Goal: Task Accomplishment & Management: Use online tool/utility

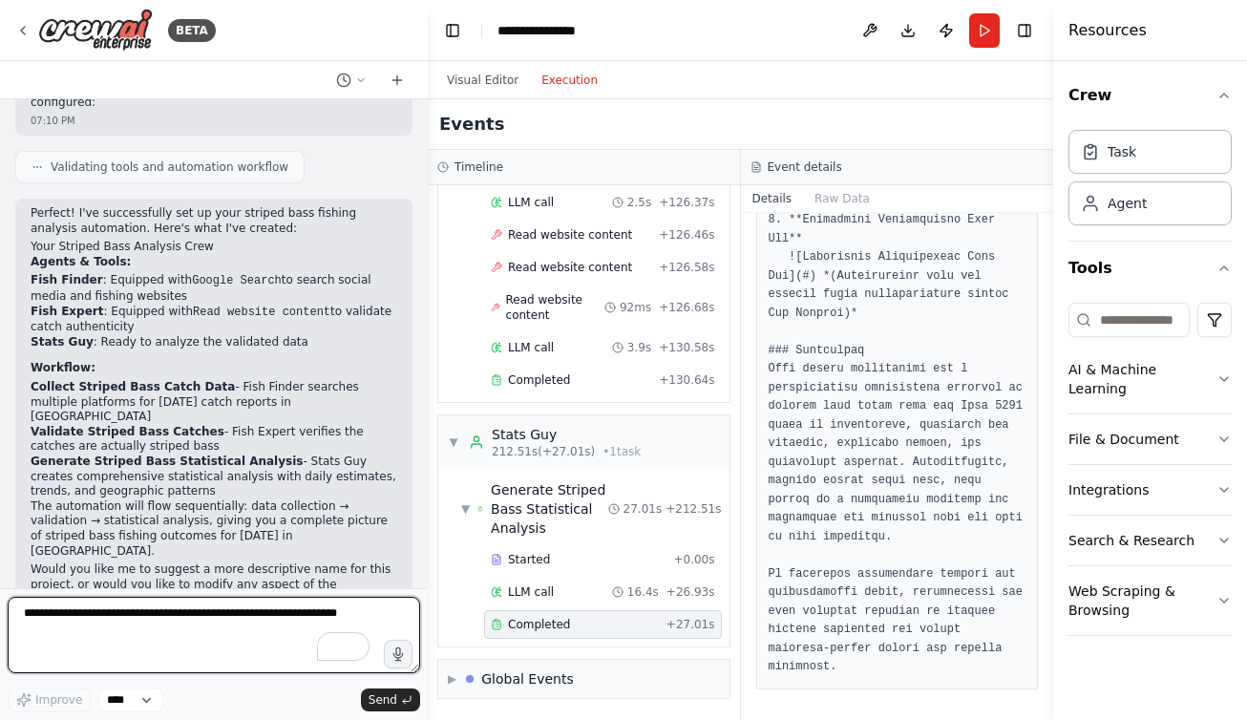
click at [64, 618] on textarea "To enrich screen reader interactions, please activate Accessibility in Grammarl…" at bounding box center [214, 635] width 413 height 76
type textarea "**********"
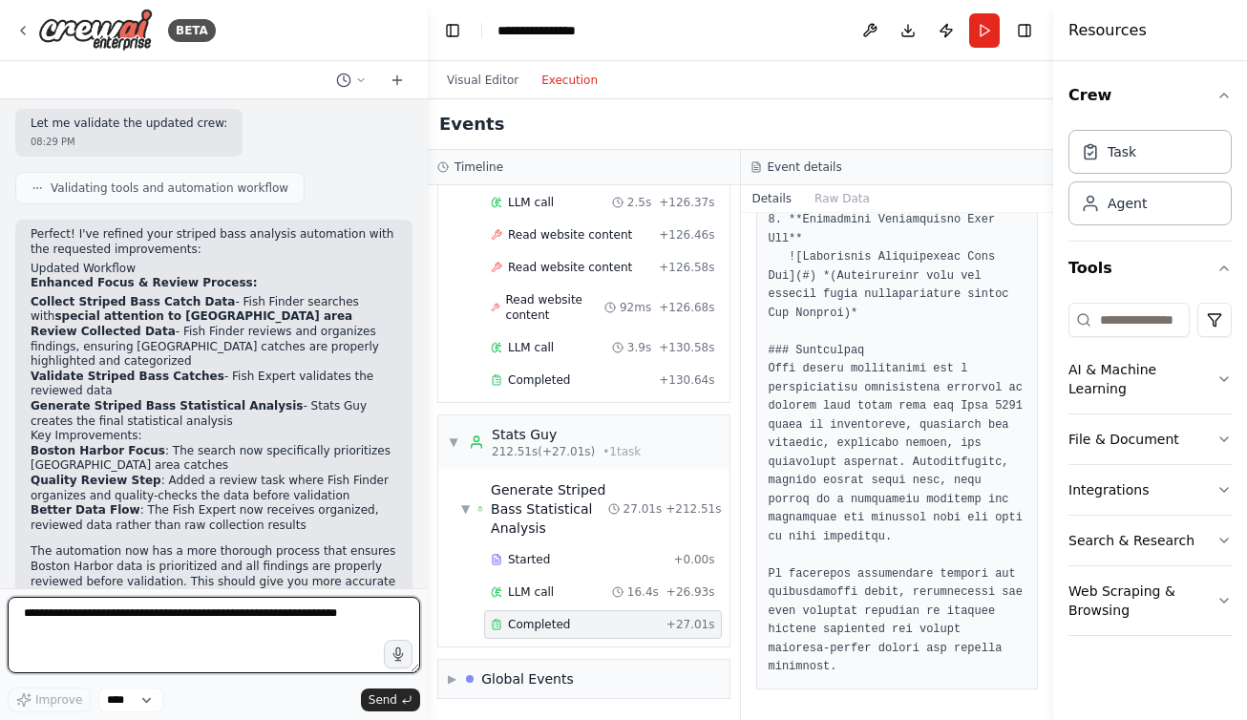
scroll to position [1969, 0]
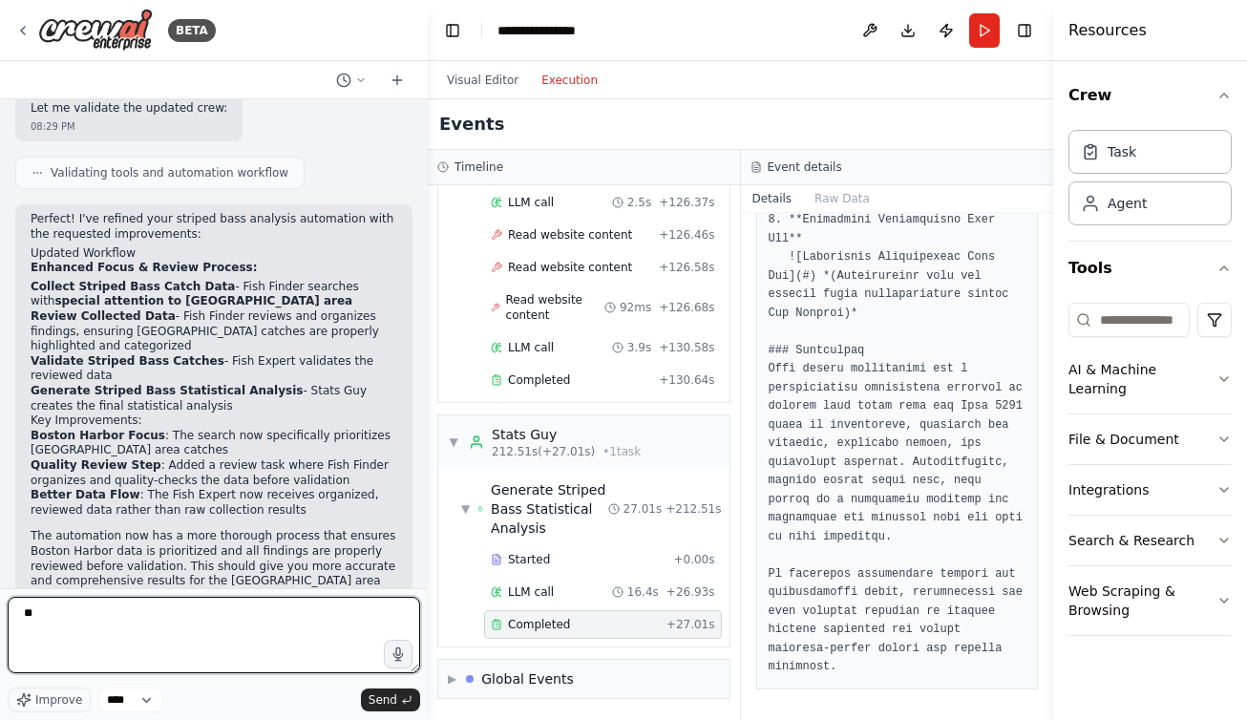
type textarea "*"
type textarea "**********"
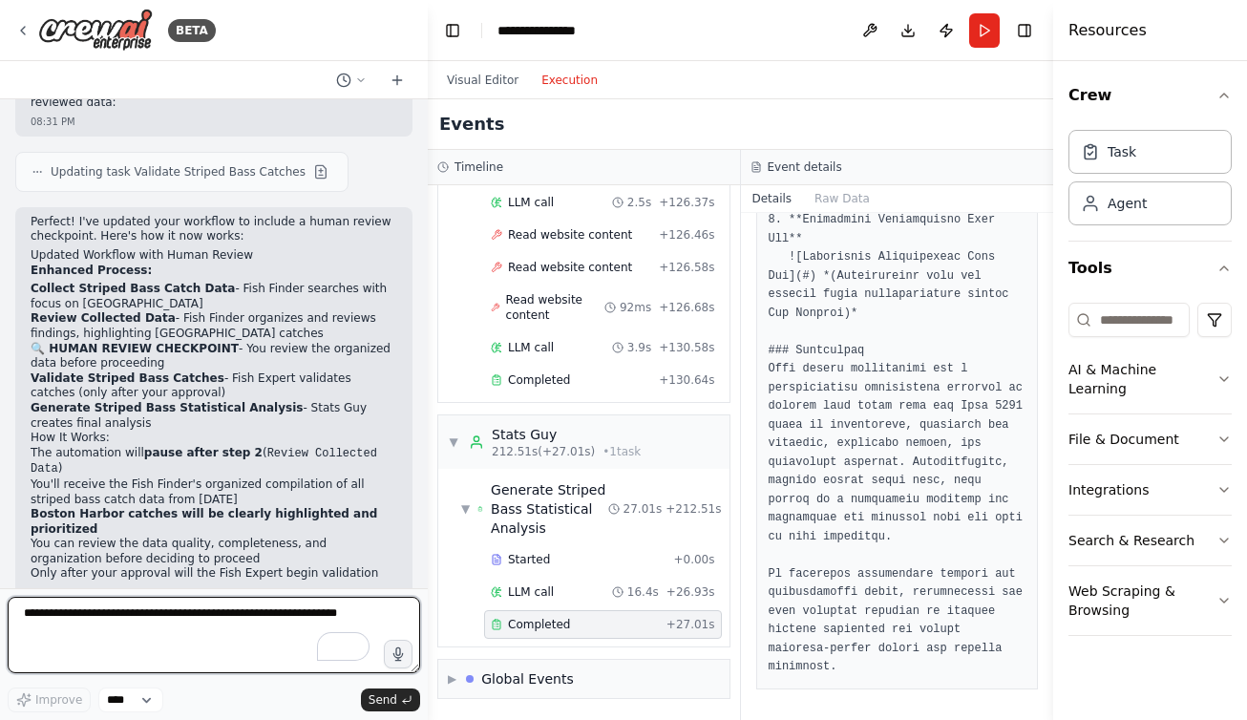
scroll to position [2973, 0]
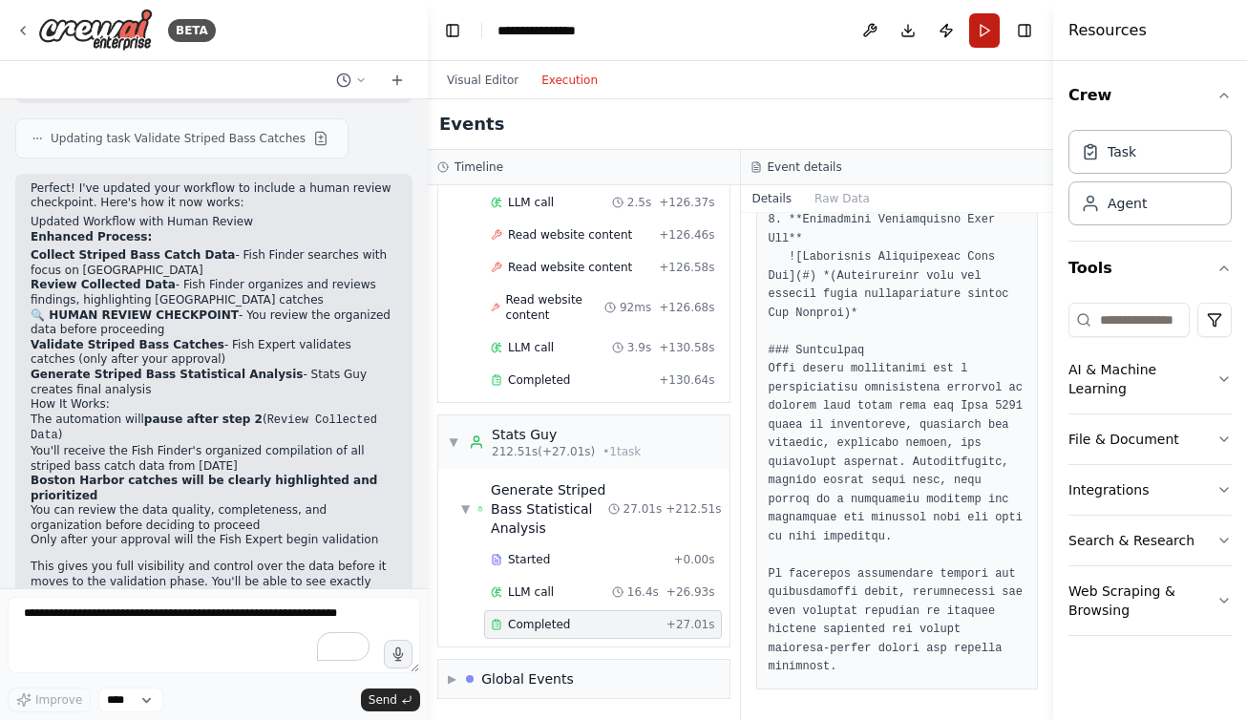
click at [981, 28] on button "Run" at bounding box center [984, 30] width 31 height 34
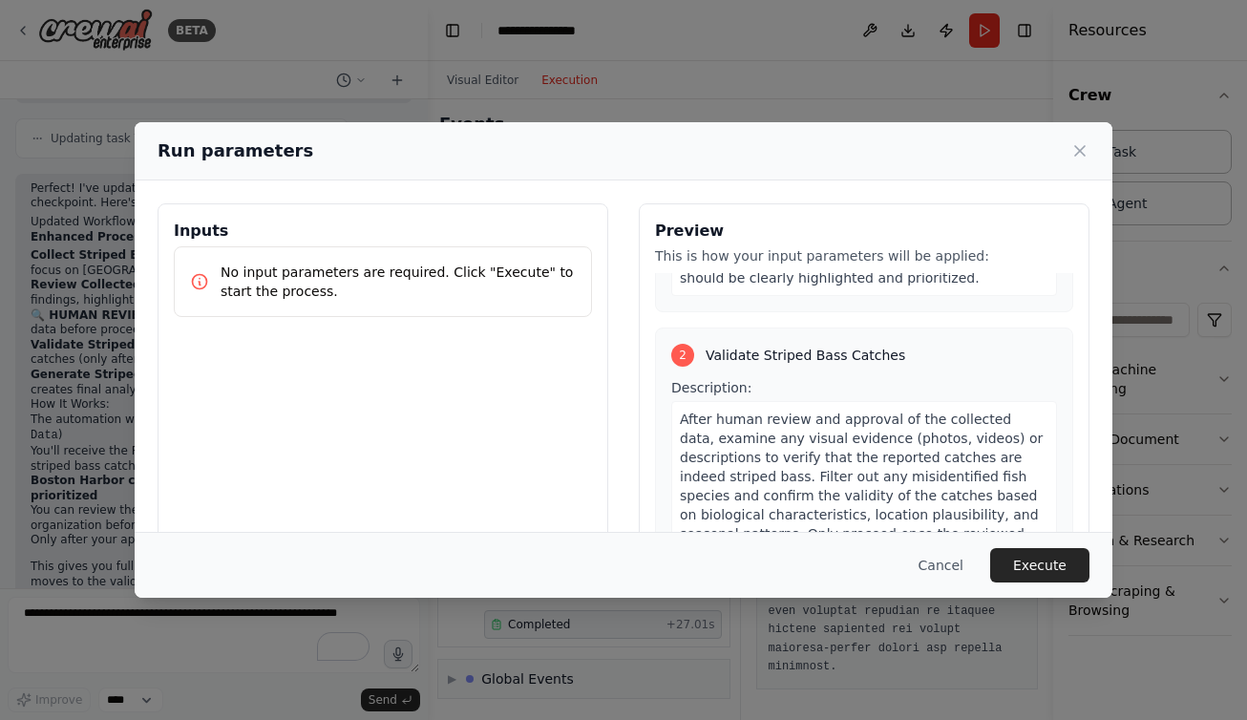
scroll to position [452, 0]
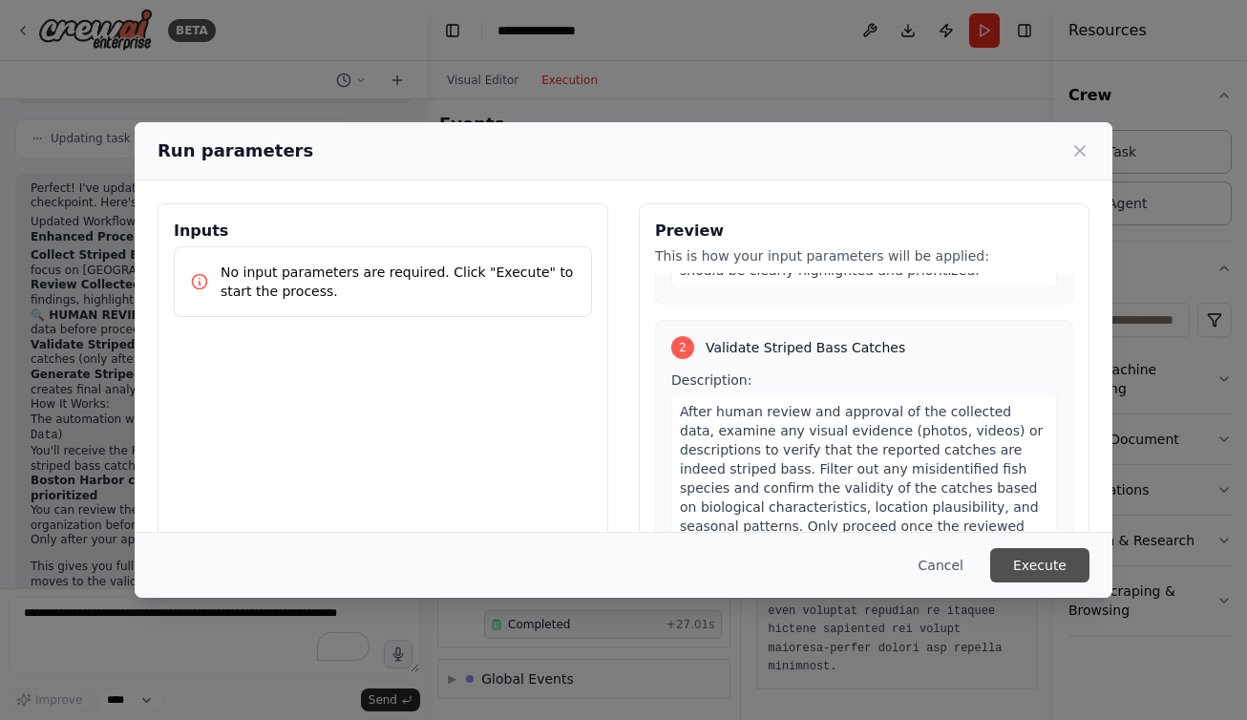
click at [1030, 570] on button "Execute" at bounding box center [1039, 565] width 99 height 34
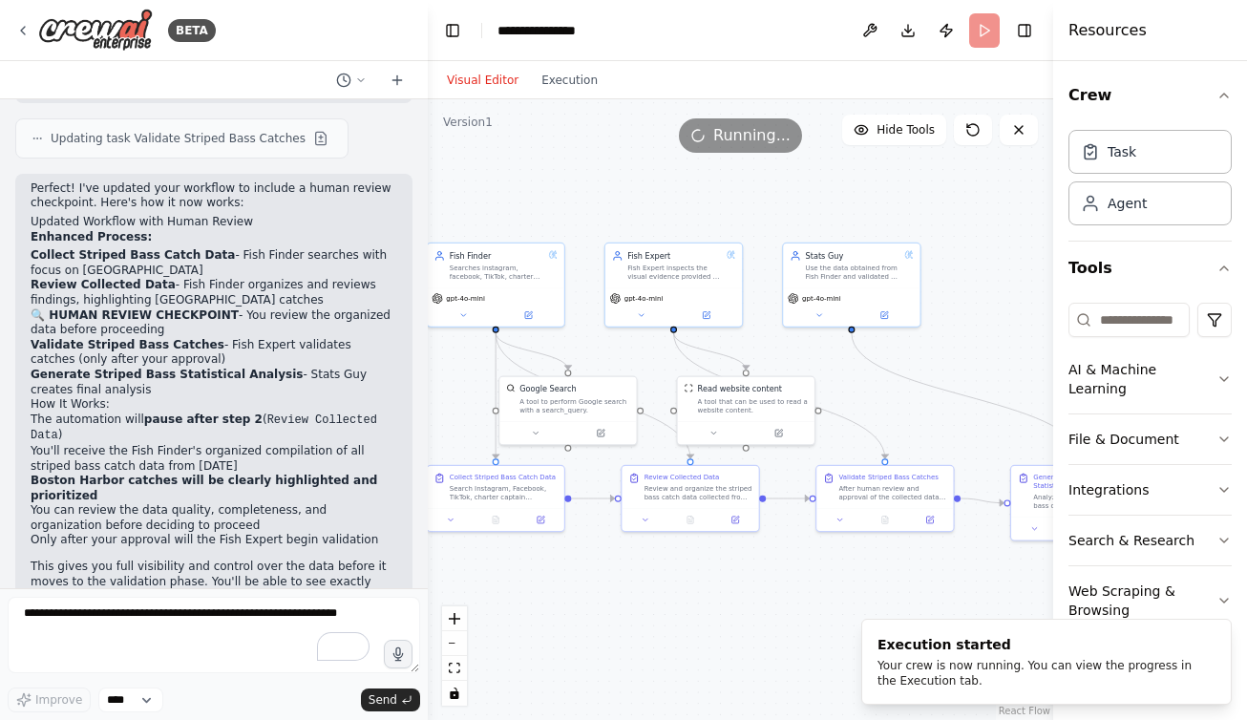
click at [485, 81] on button "Visual Editor" at bounding box center [483, 80] width 95 height 23
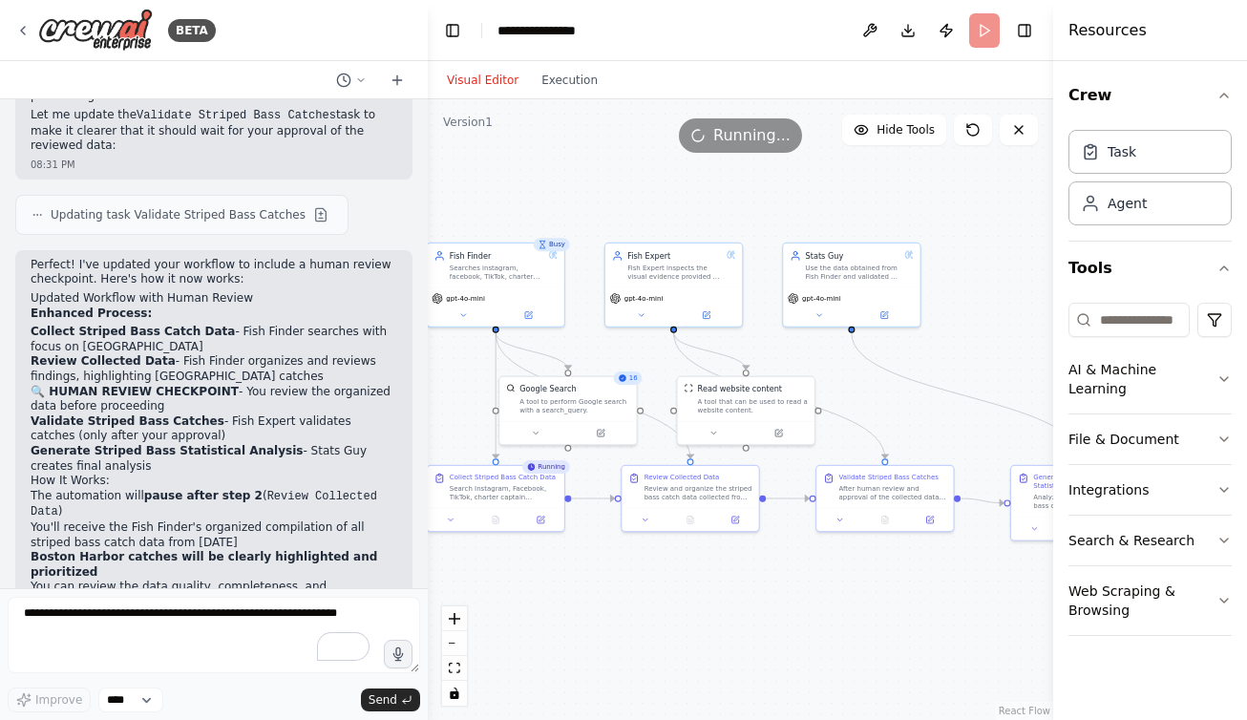
scroll to position [2973, 0]
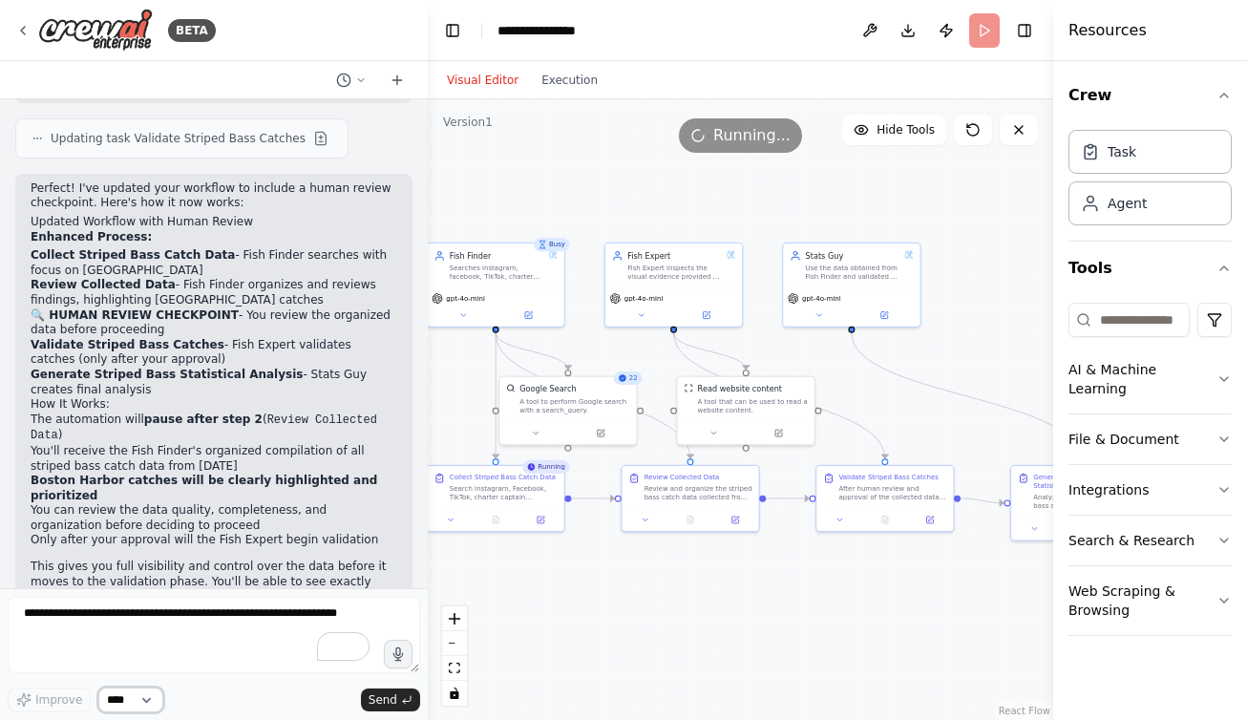
click at [155, 701] on select "****" at bounding box center [130, 700] width 65 height 25
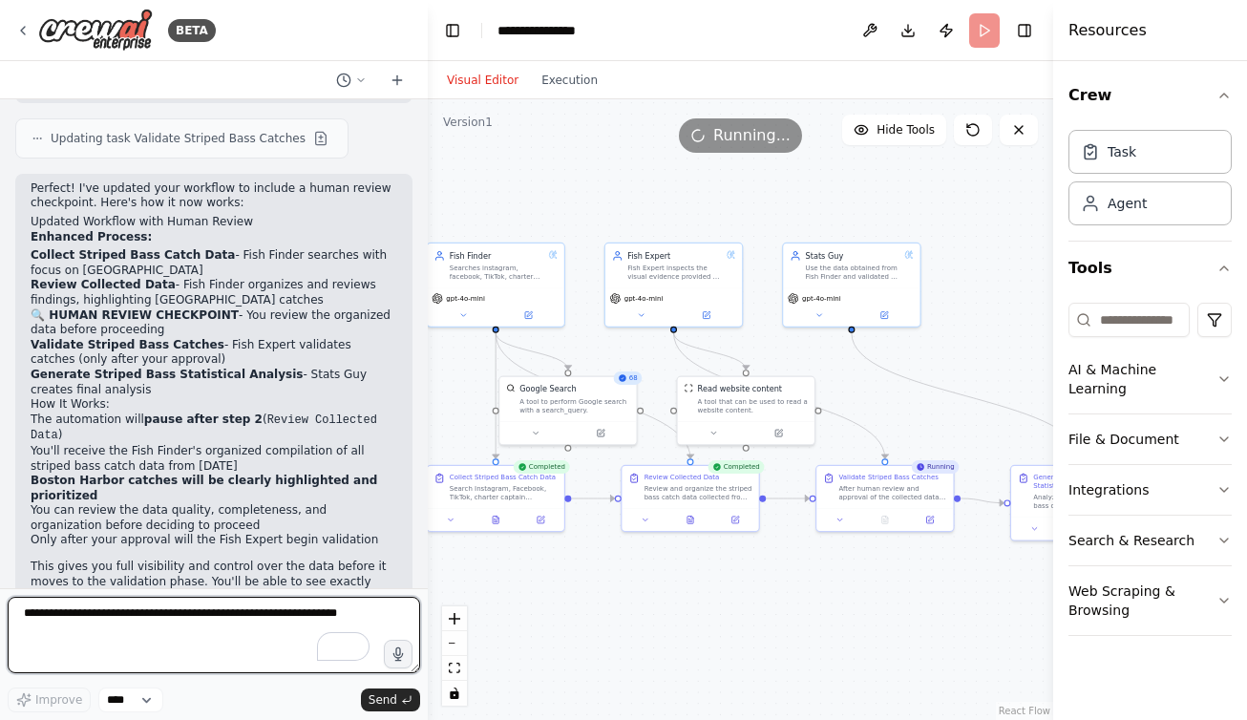
click at [176, 613] on textarea "To enrich screen reader interactions, please activate Accessibility in Grammarl…" at bounding box center [214, 635] width 413 height 76
type textarea "**********"
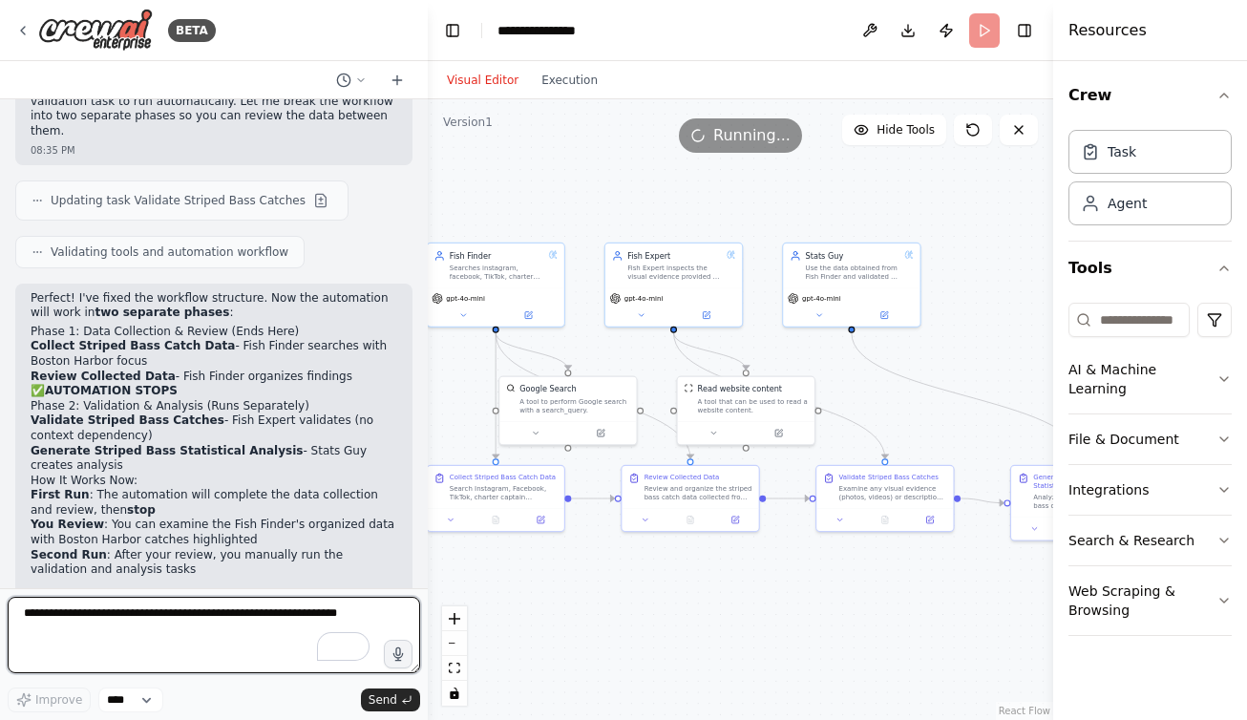
scroll to position [3881, 0]
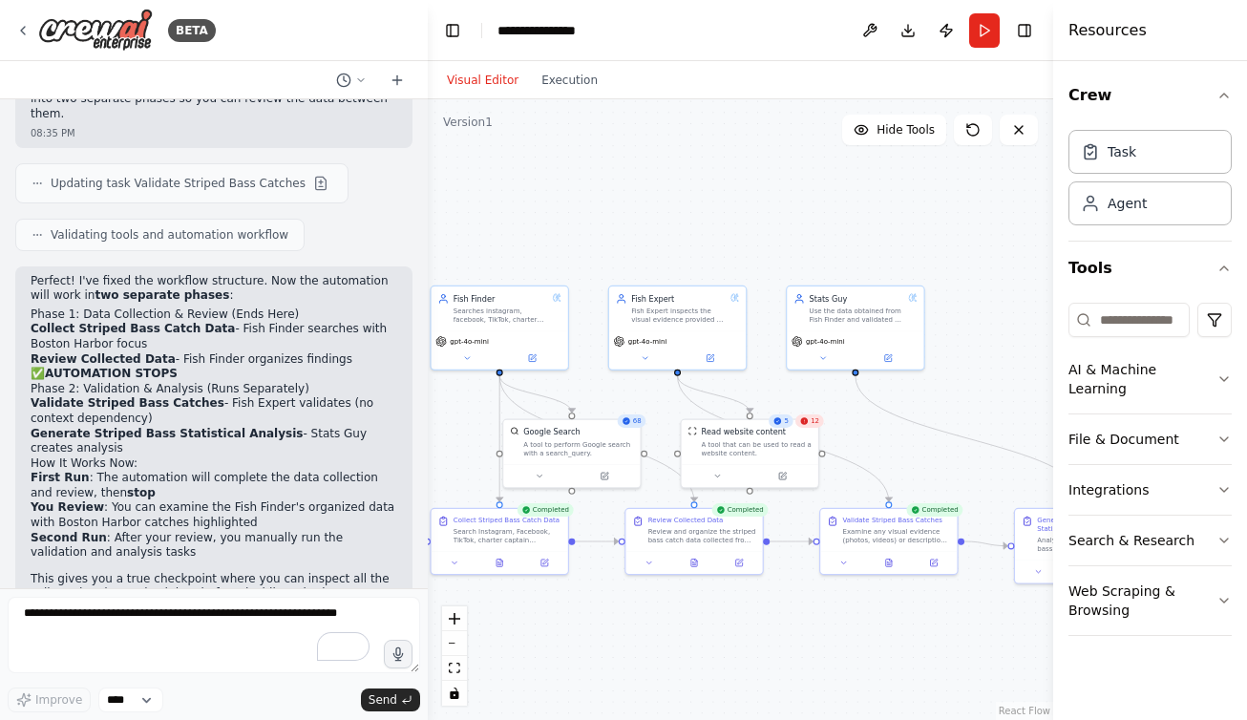
drag, startPoint x: 848, startPoint y: 161, endPoint x: 852, endPoint y: 204, distance: 43.1
click at [852, 204] on div ".deletable-edge-delete-btn { width: 20px; height: 20px; border: 0px solid #ffff…" at bounding box center [741, 409] width 626 height 621
click at [573, 82] on button "Execution" at bounding box center [569, 80] width 79 height 23
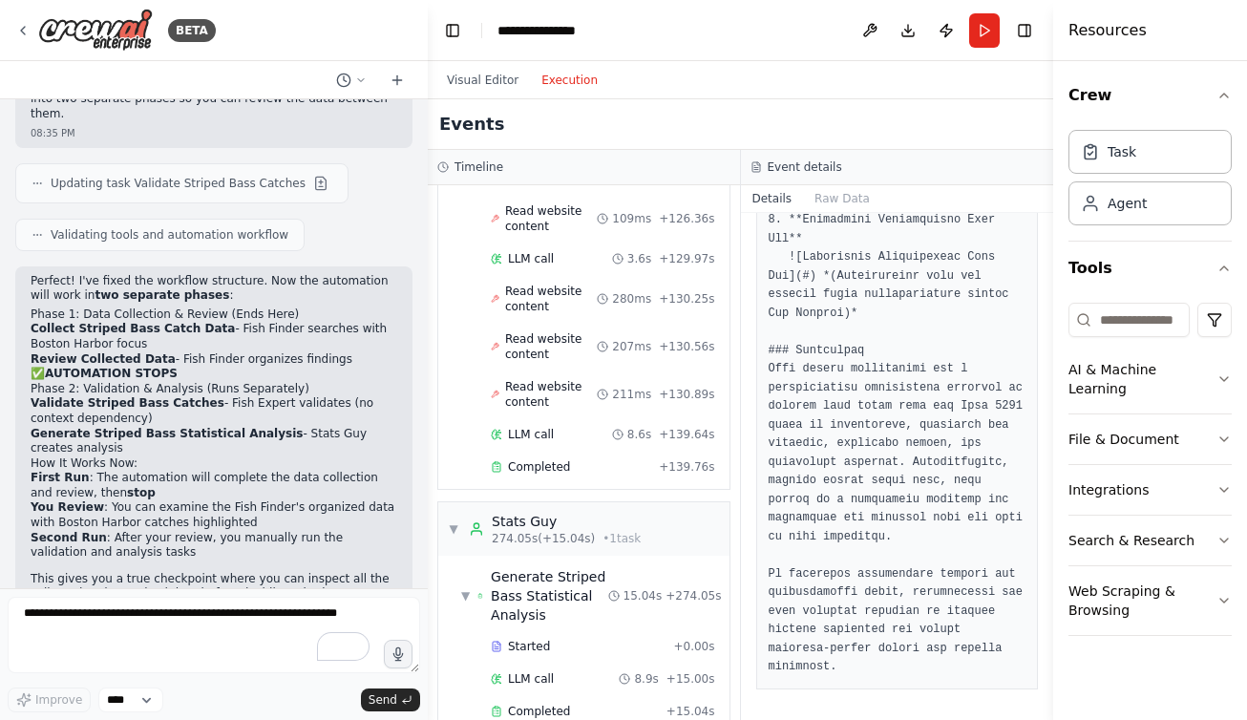
scroll to position [5988, 0]
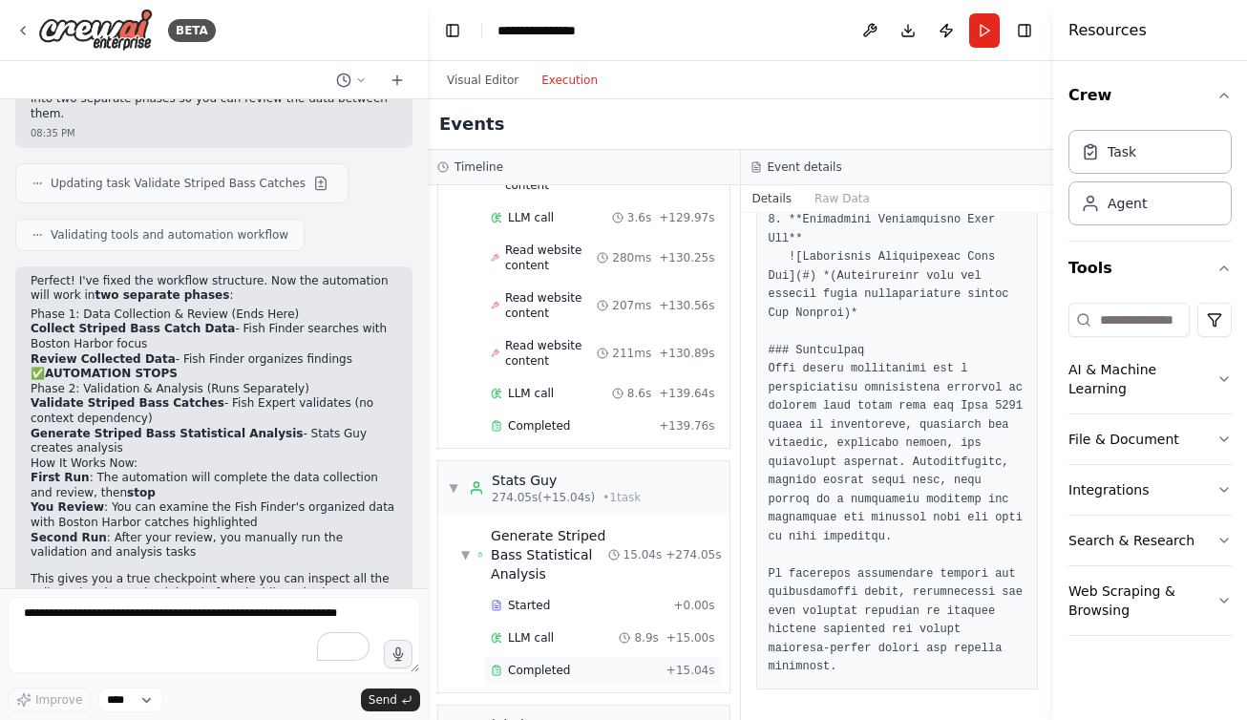
click at [555, 663] on span "Completed" at bounding box center [539, 670] width 62 height 15
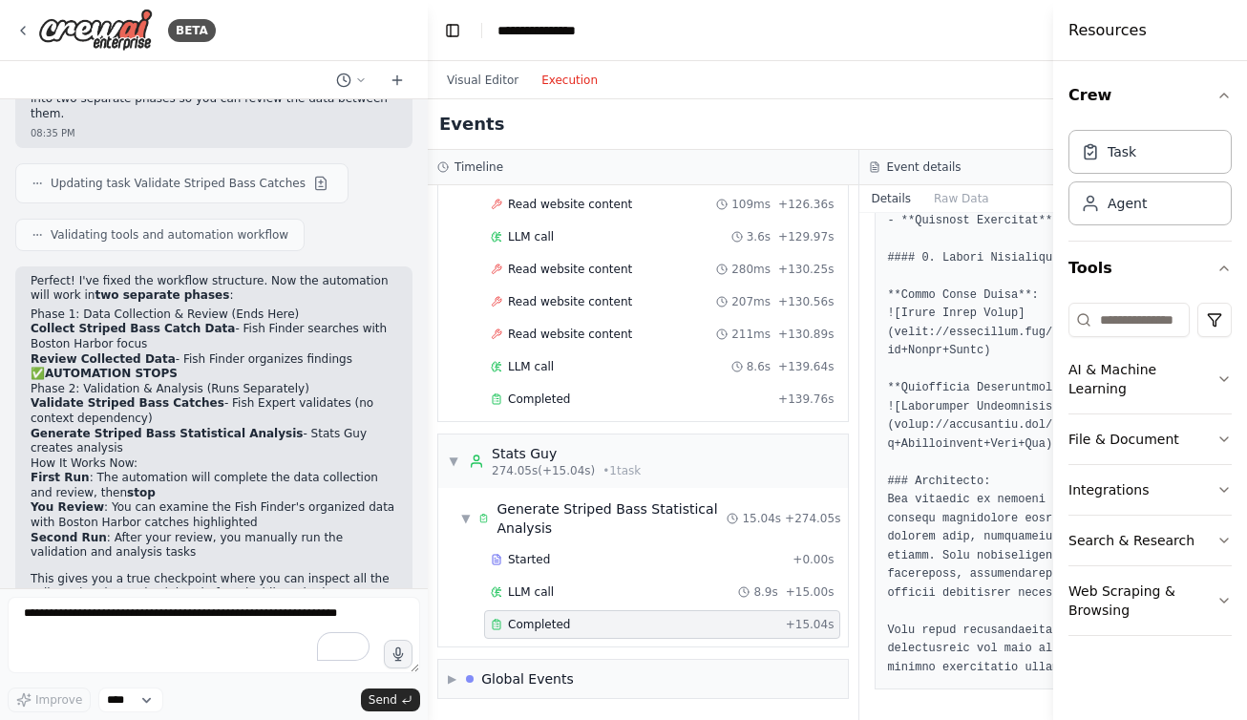
scroll to position [1596, 0]
click at [896, 165] on h3 "Event details" at bounding box center [923, 166] width 74 height 15
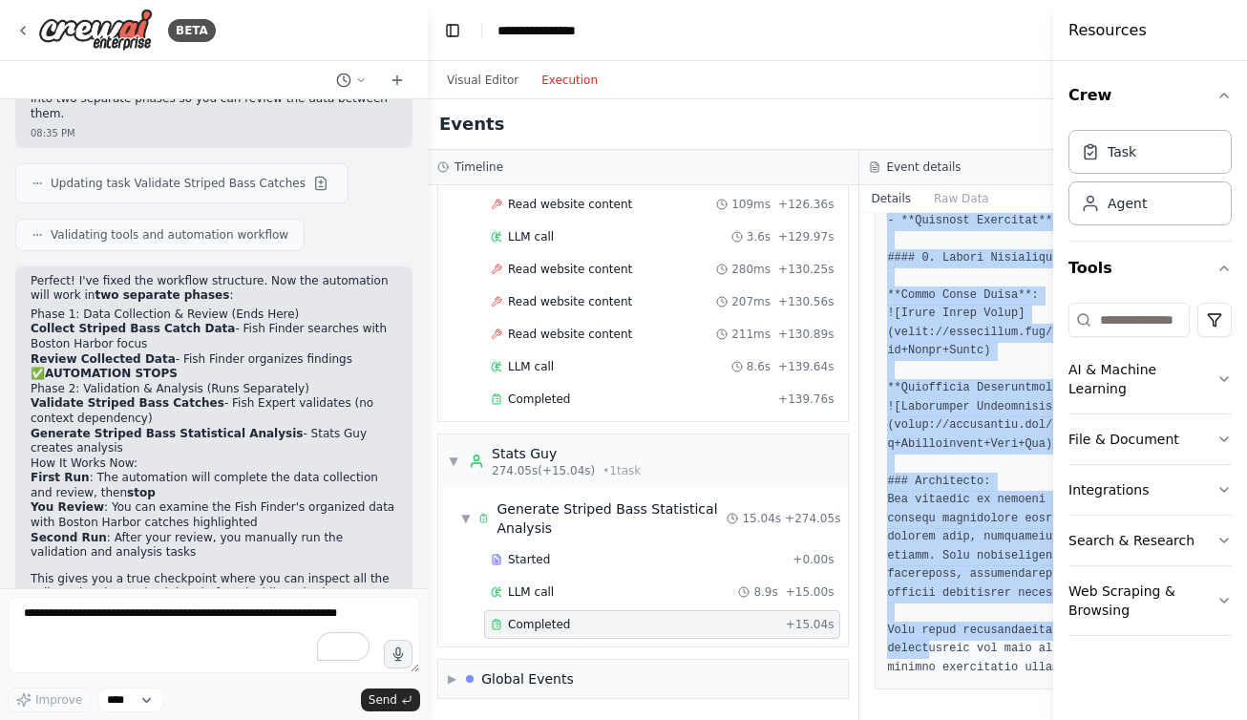
drag, startPoint x: 881, startPoint y: 217, endPoint x: 922, endPoint y: 653, distance: 438.4
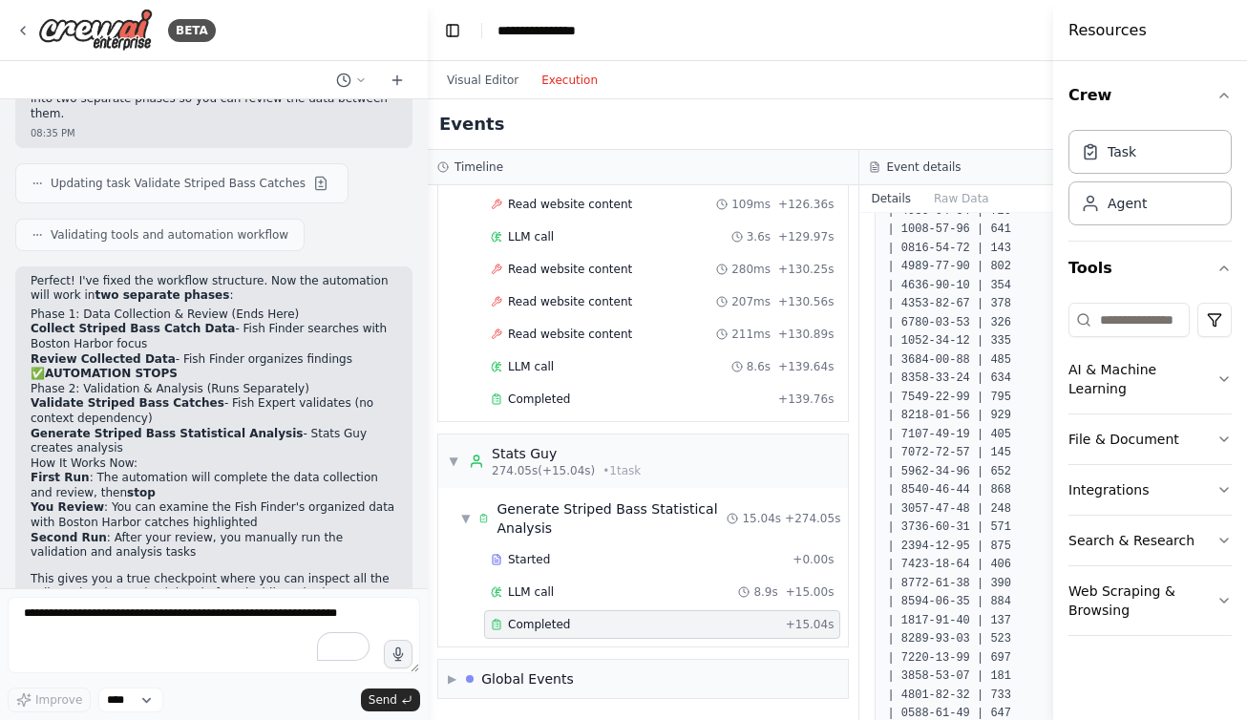
scroll to position [0, 0]
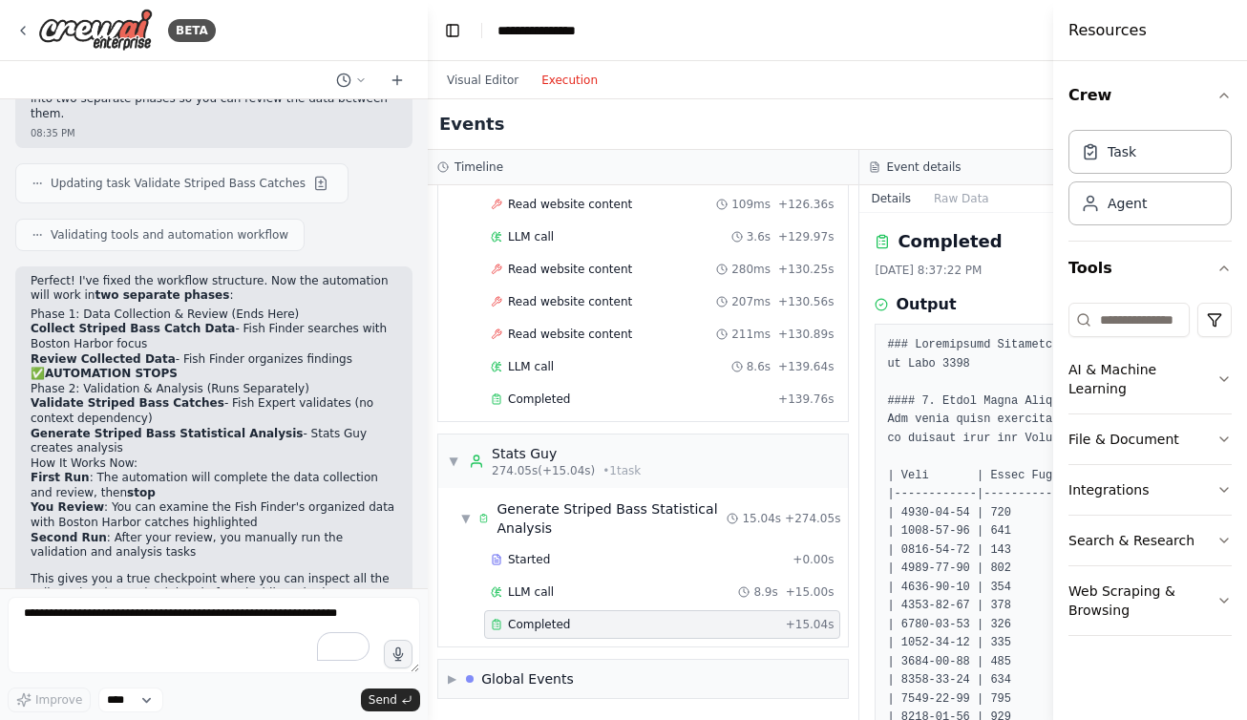
drag, startPoint x: 946, startPoint y: 32, endPoint x: 843, endPoint y: 27, distance: 102.3
click at [843, 27] on header "**********" at bounding box center [860, 30] width 864 height 61
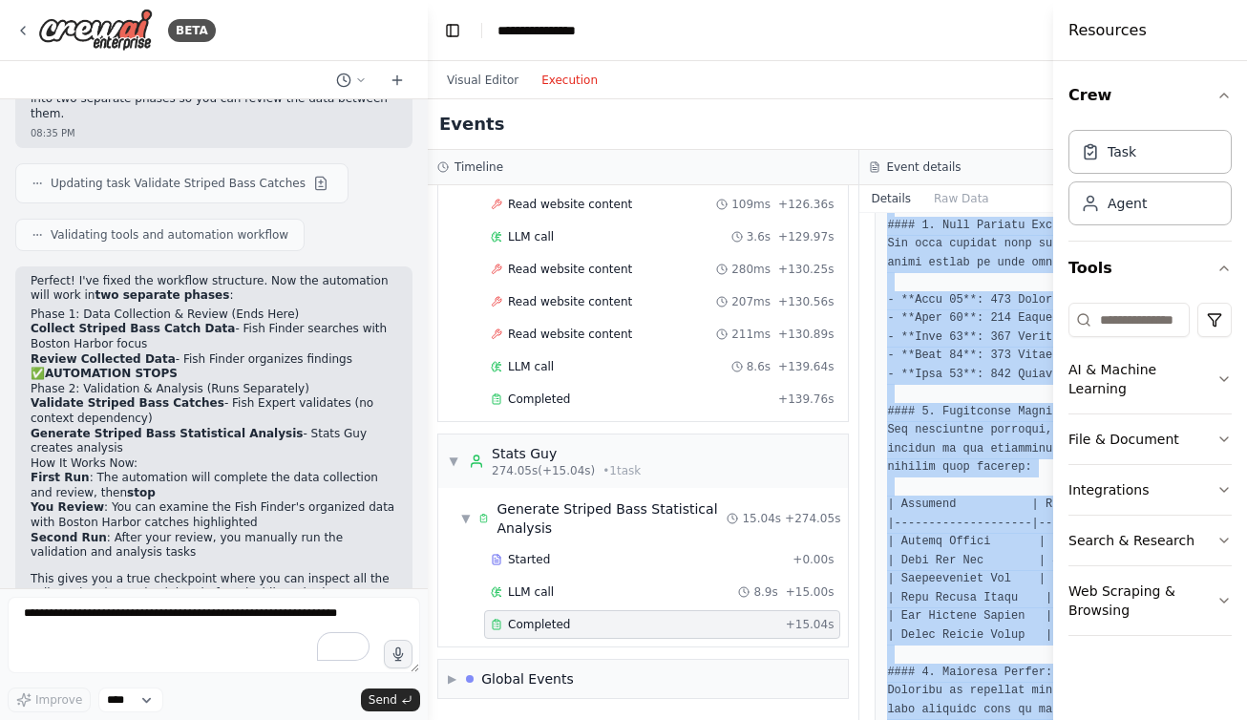
scroll to position [1596, 0]
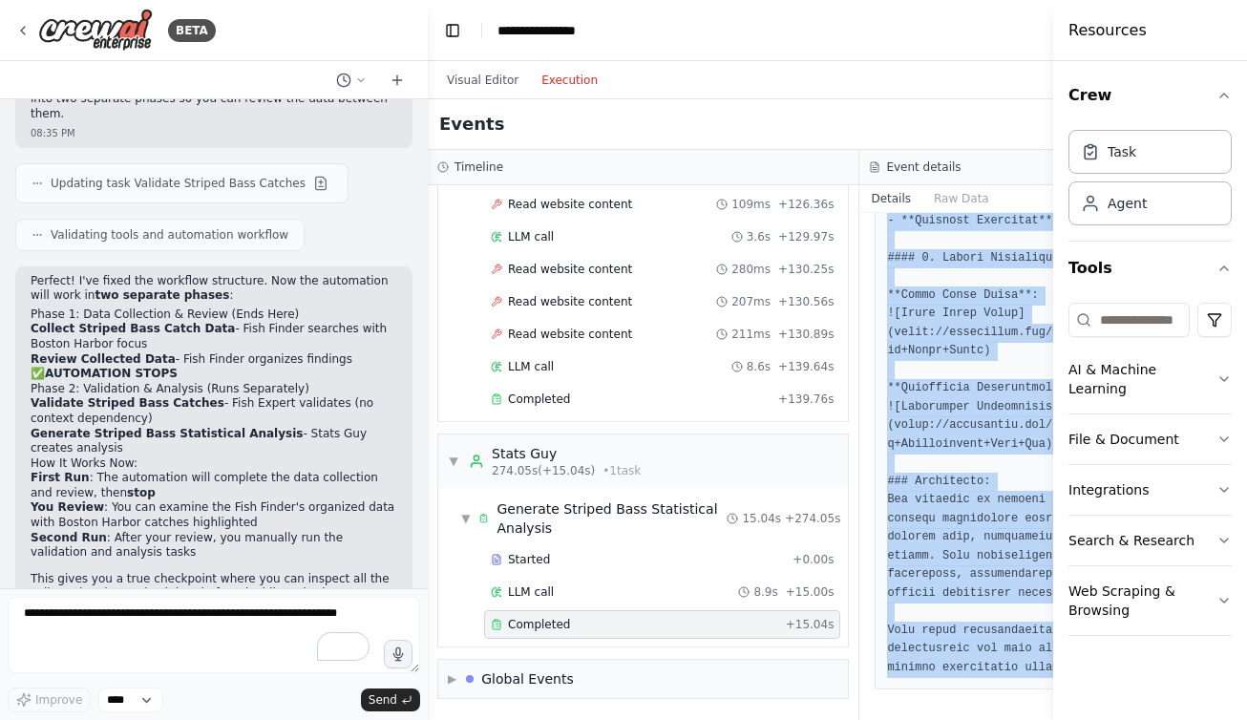
drag, startPoint x: 883, startPoint y: 347, endPoint x: 951, endPoint y: 716, distance: 375.8
click at [951, 716] on div "Completed [DATE] 8:37:22 PM Output" at bounding box center [1076, 466] width 432 height 507
copy pre "### Statistical Analysis Report: Striped Bass Catches in [DATE] #### 1. Daily C…"
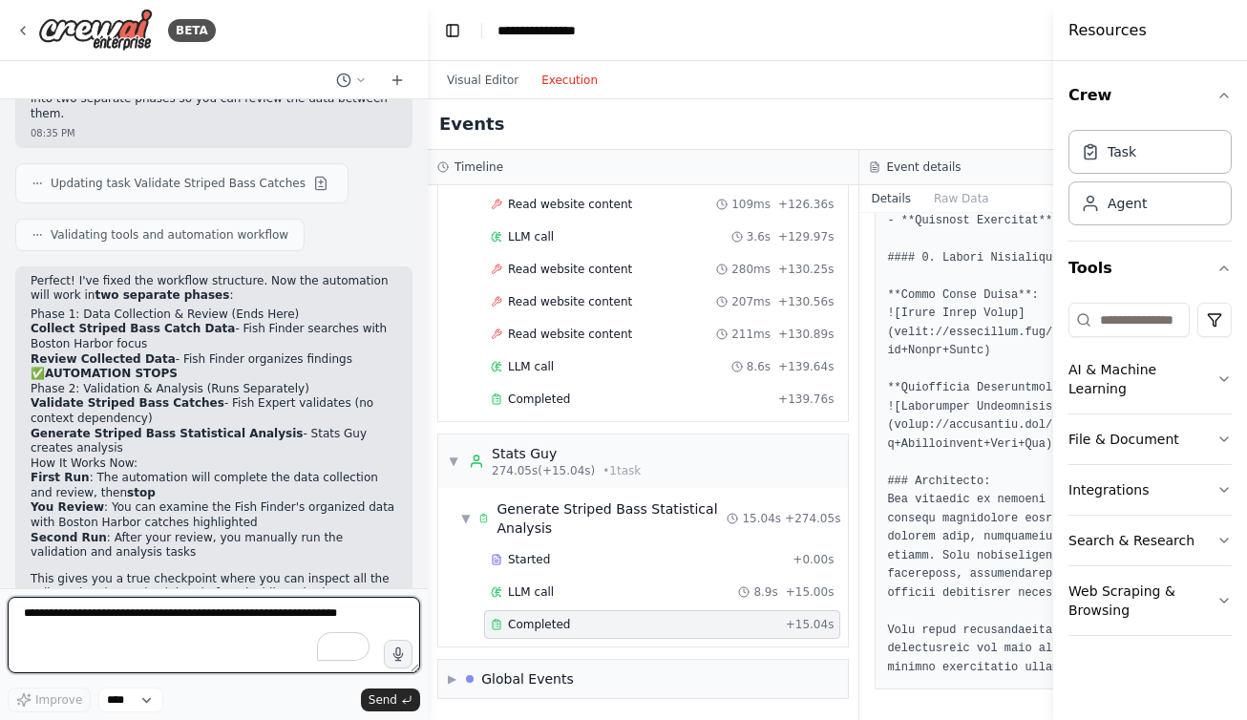
click at [112, 617] on textarea "To enrich screen reader interactions, please activate Accessibility in Grammarl…" at bounding box center [214, 635] width 413 height 76
type textarea "**********"
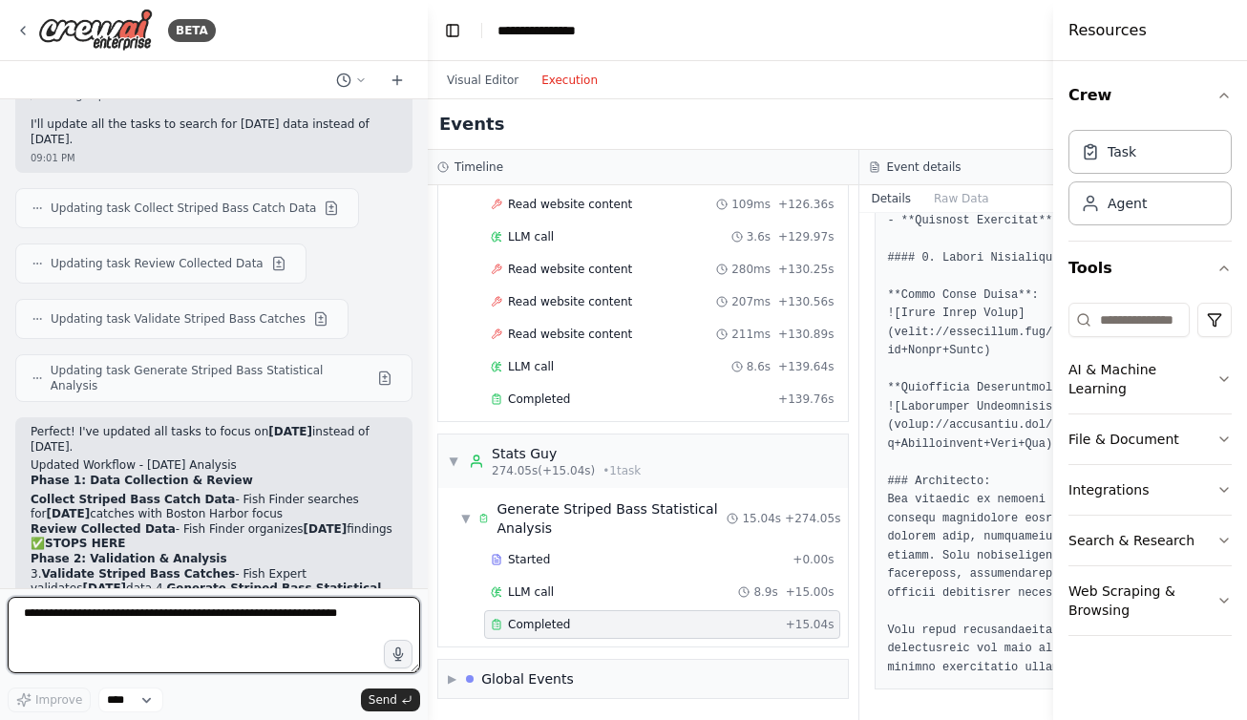
scroll to position [4611, 0]
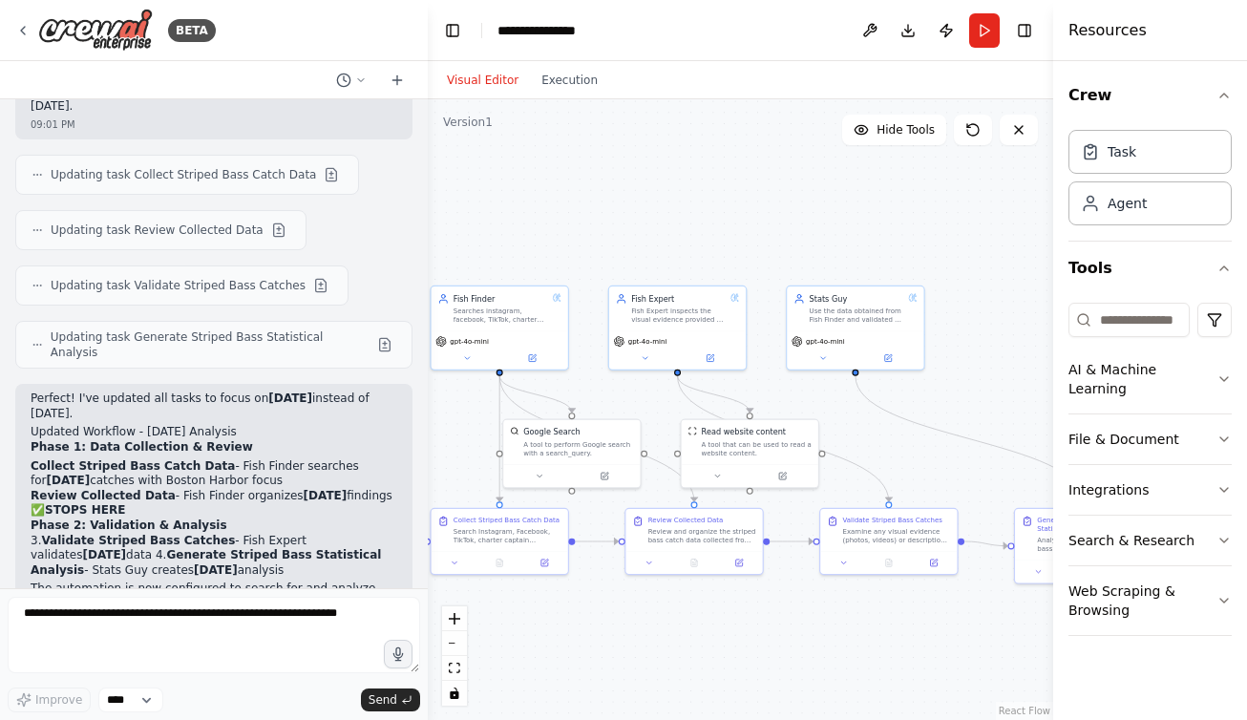
click at [492, 76] on button "Visual Editor" at bounding box center [483, 80] width 95 height 23
click at [985, 32] on button "Run" at bounding box center [984, 30] width 31 height 34
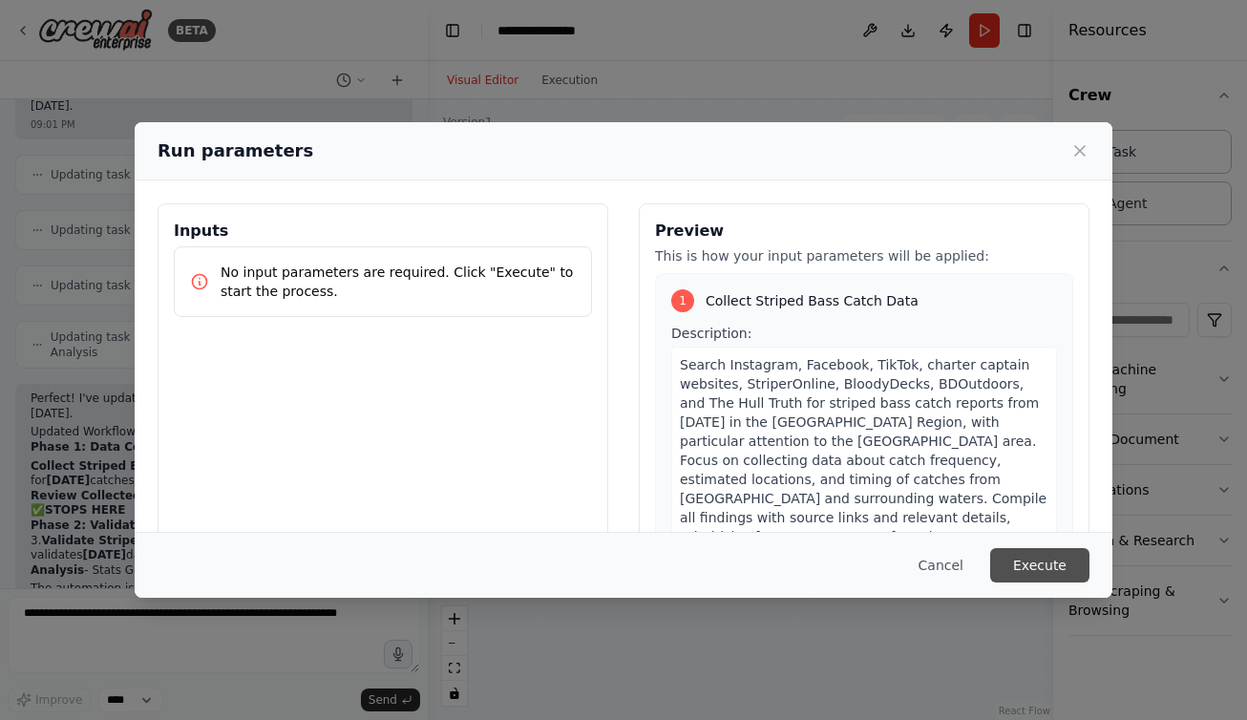
click at [1048, 557] on button "Execute" at bounding box center [1039, 565] width 99 height 34
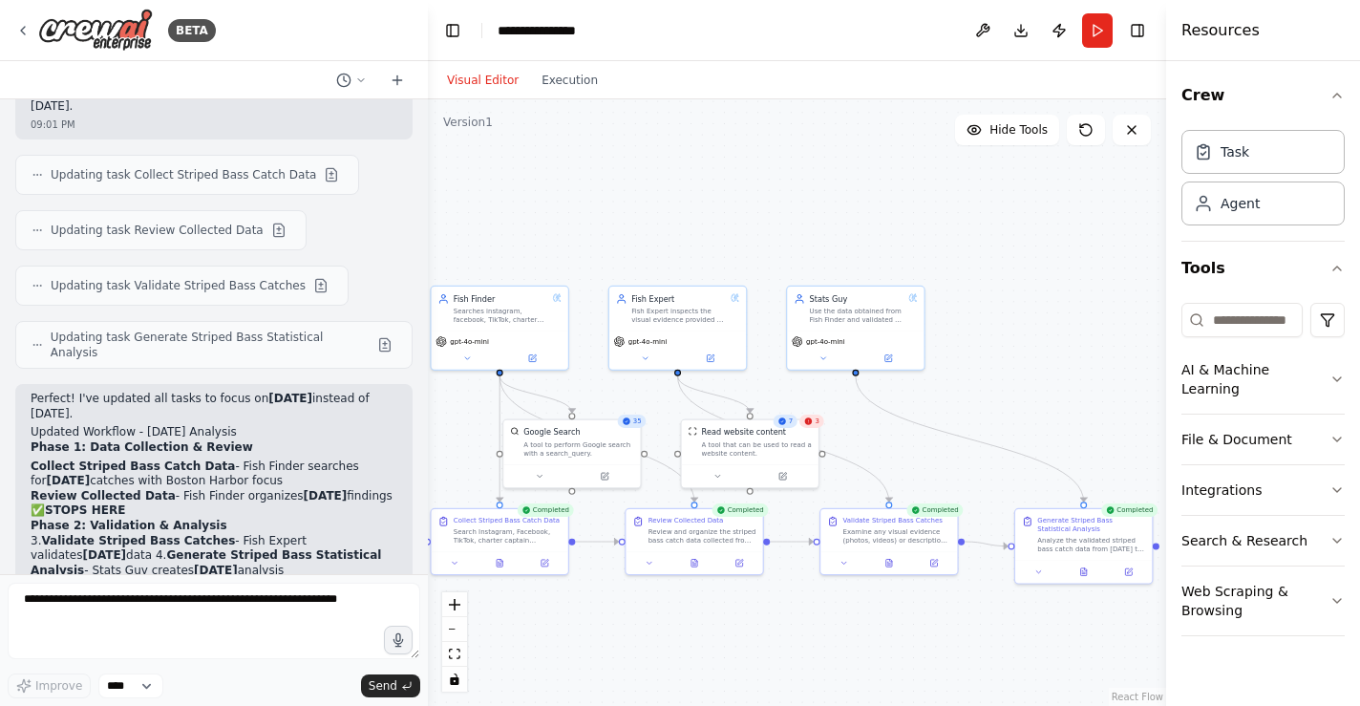
click at [809, 419] on icon at bounding box center [809, 421] width 8 height 8
click at [787, 420] on div "7" at bounding box center [786, 421] width 24 height 13
click at [861, 436] on div ".deletable-edge-delete-btn { width: 20px; height: 20px; border: 0px solid #ffff…" at bounding box center [797, 402] width 738 height 606
click at [561, 75] on button "Execution" at bounding box center [569, 80] width 79 height 23
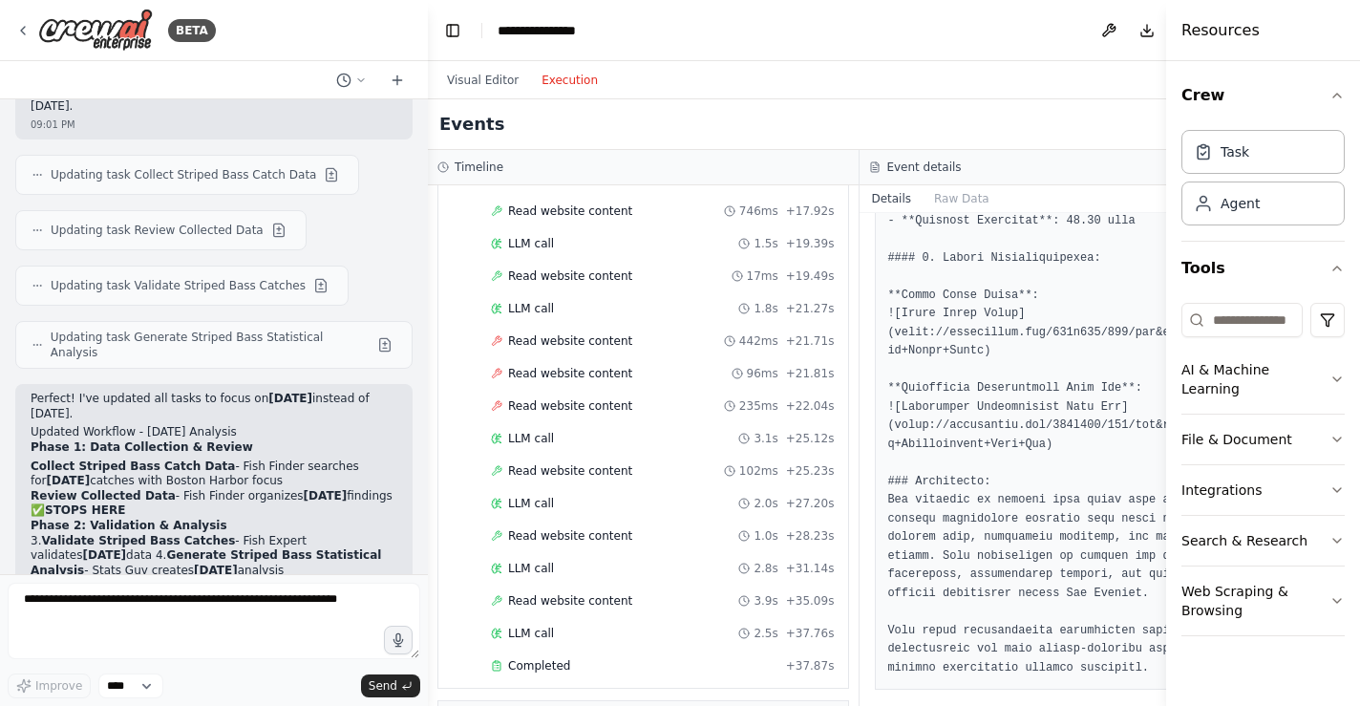
scroll to position [3665, 0]
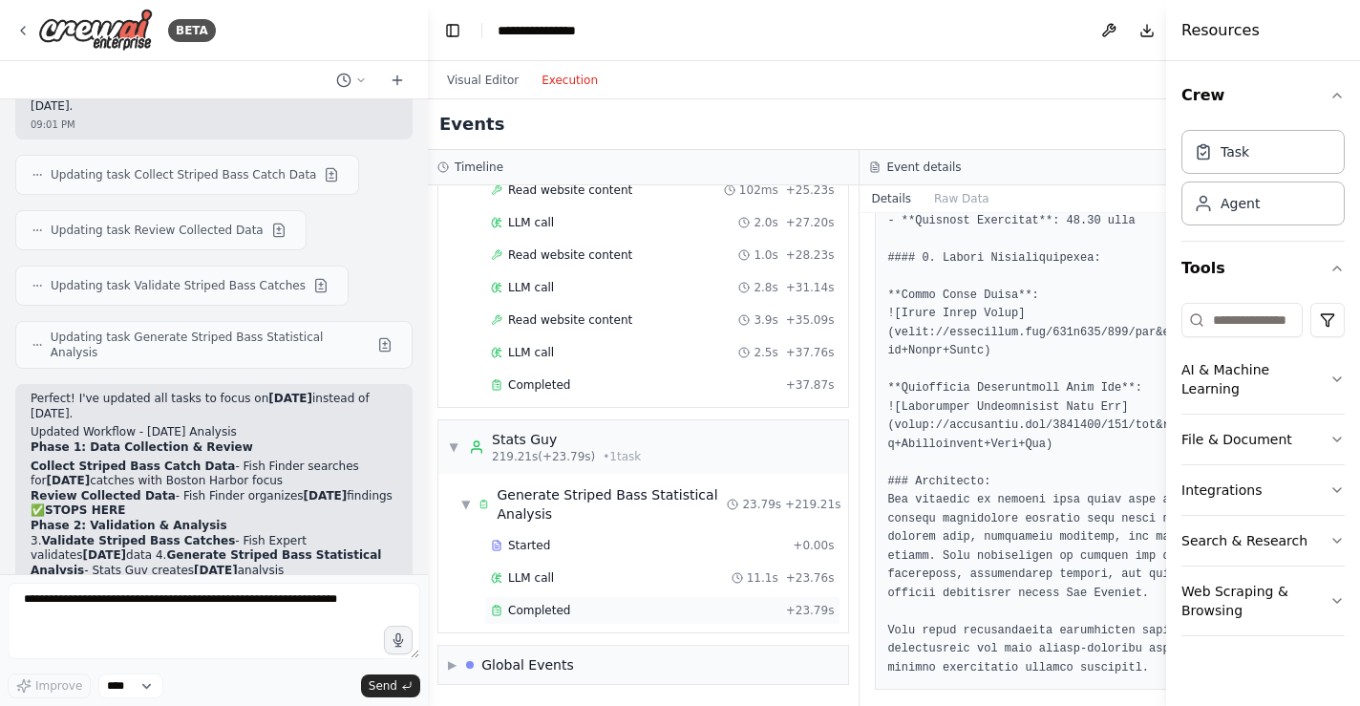
click at [564, 606] on span "Completed" at bounding box center [539, 610] width 62 height 15
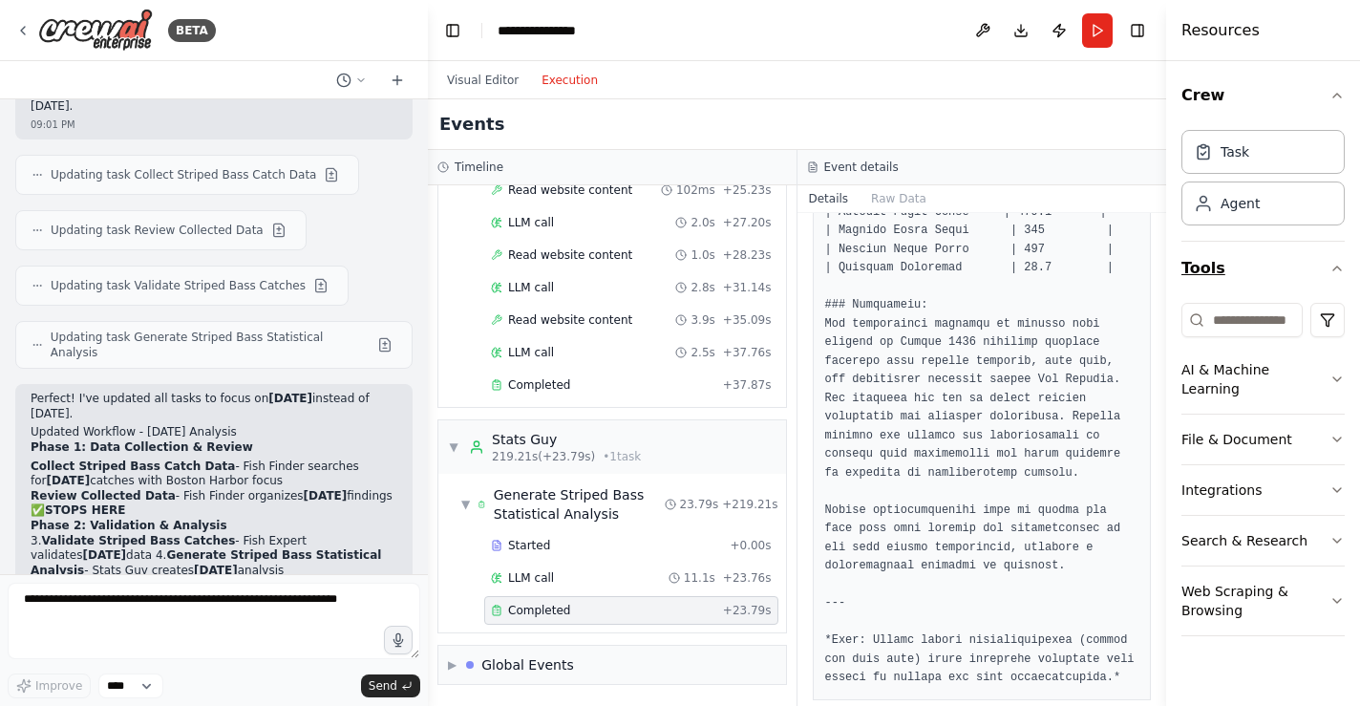
scroll to position [1583, 0]
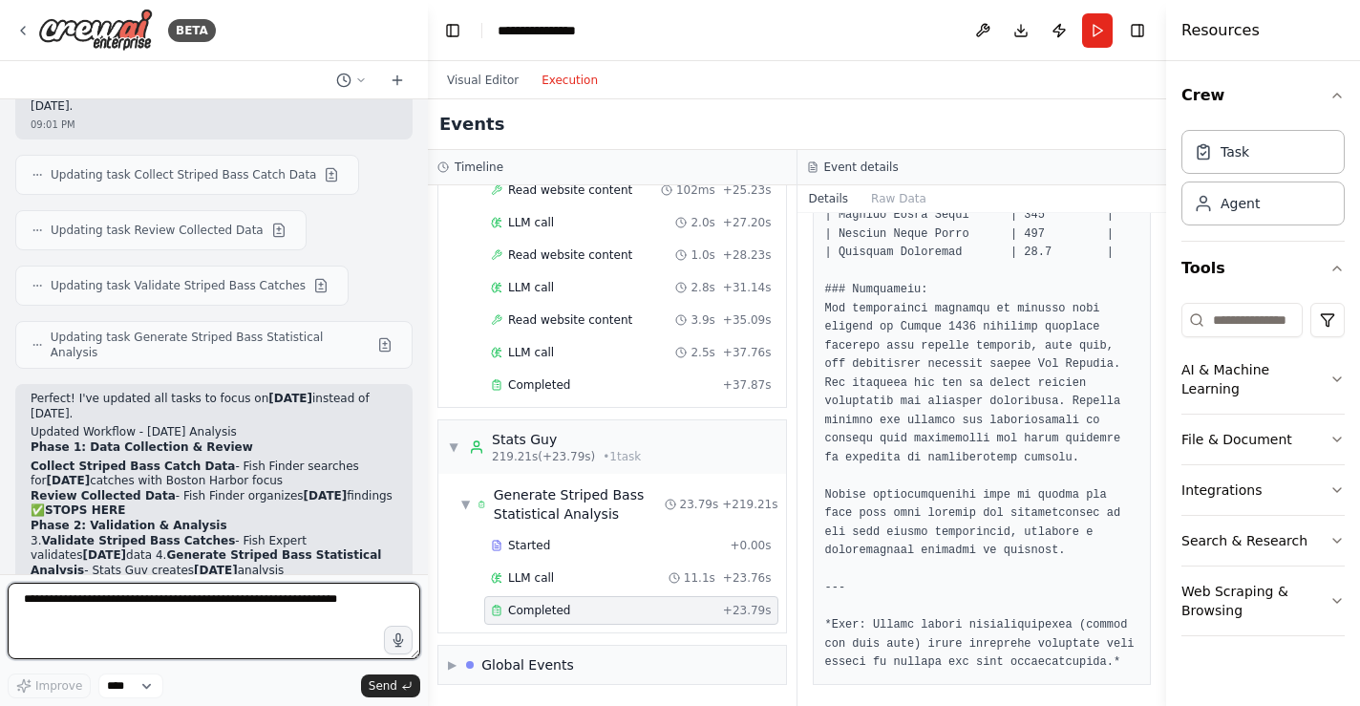
click at [64, 598] on textarea "To enrich screen reader interactions, please activate Accessibility in Grammarl…" at bounding box center [214, 621] width 413 height 76
type textarea "**********"
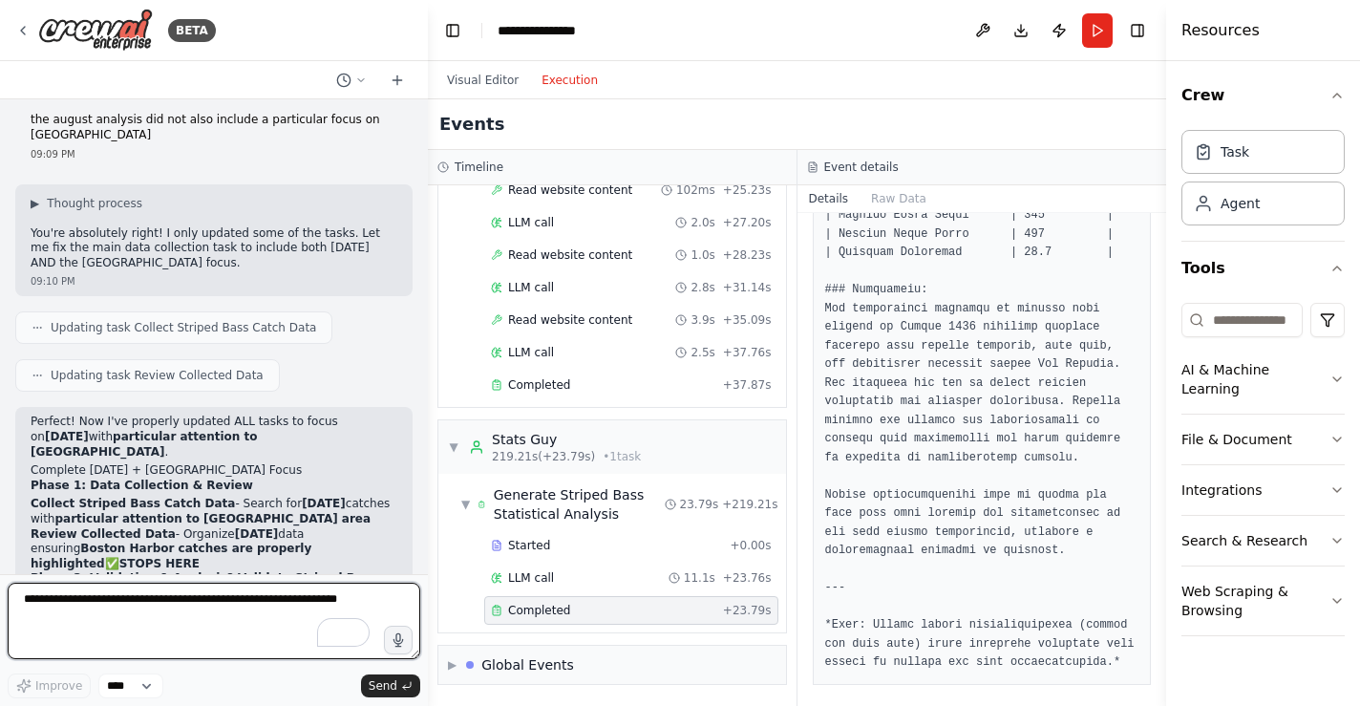
scroll to position [5251, 0]
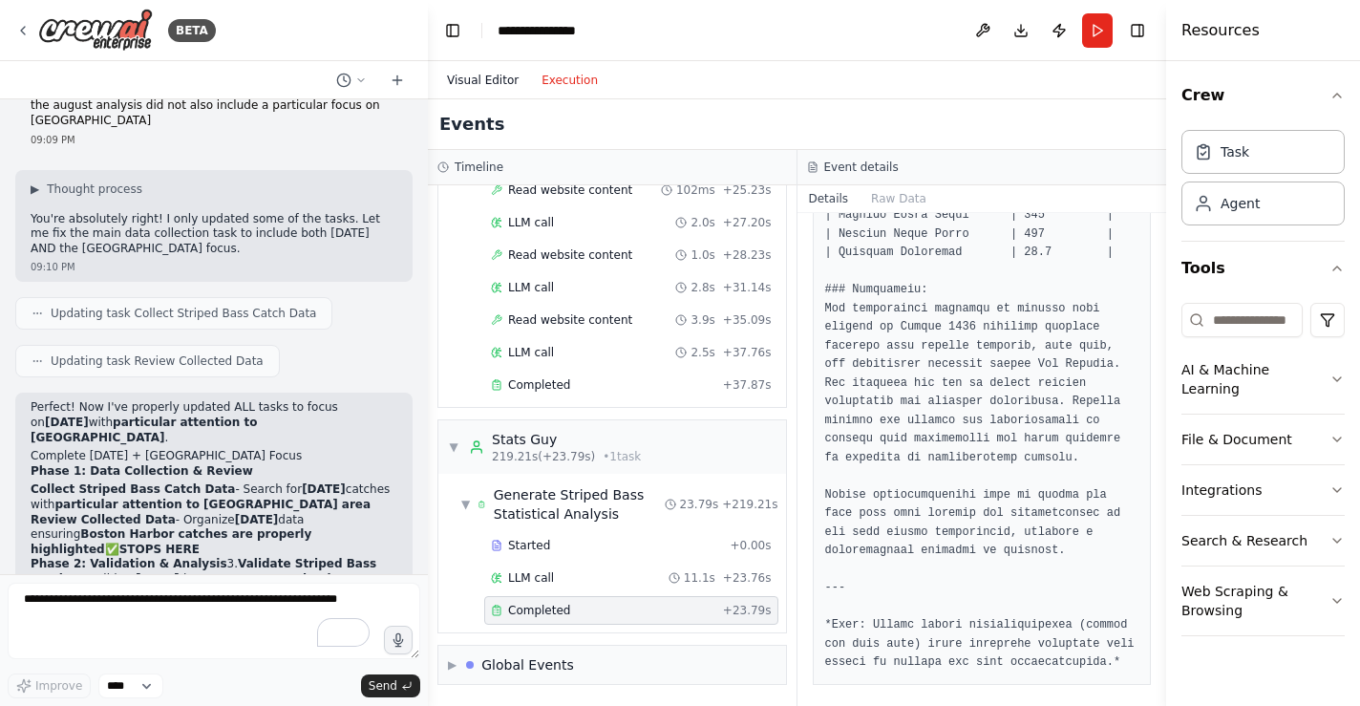
click at [467, 79] on button "Visual Editor" at bounding box center [483, 80] width 95 height 23
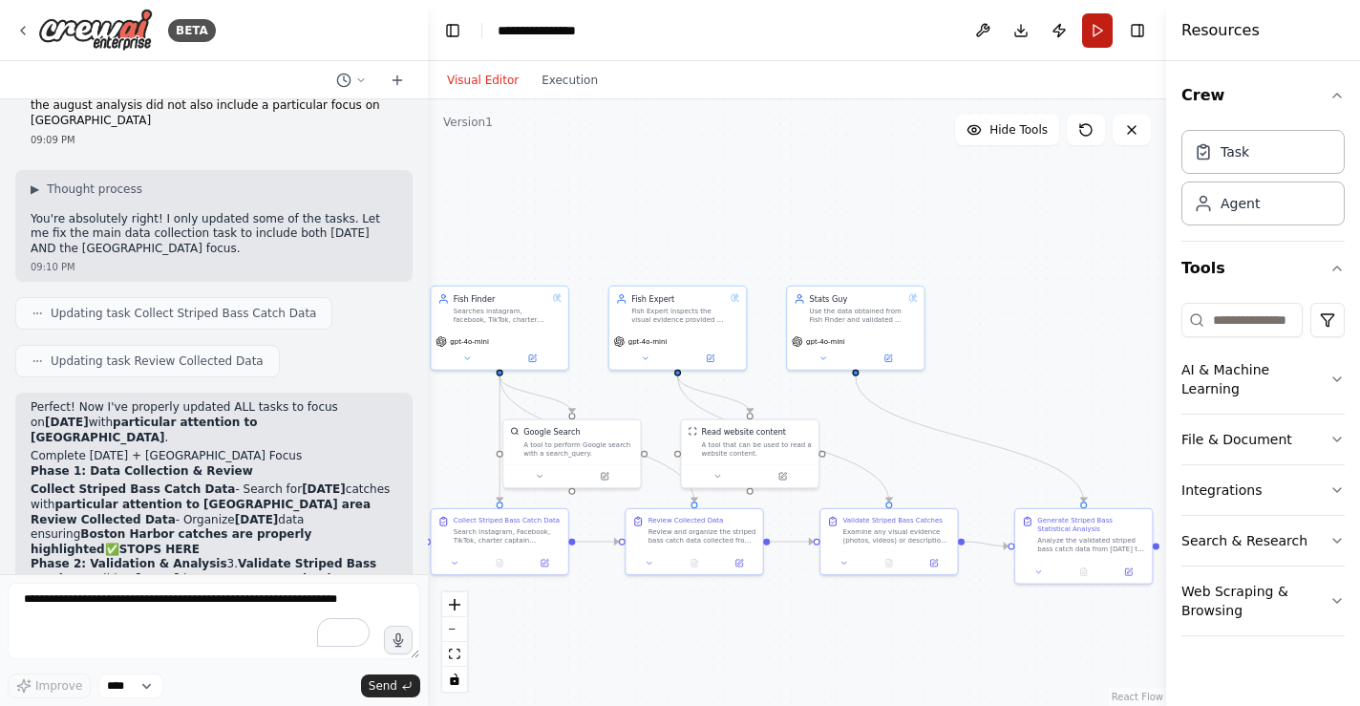
click at [1095, 28] on button "Run" at bounding box center [1097, 30] width 31 height 34
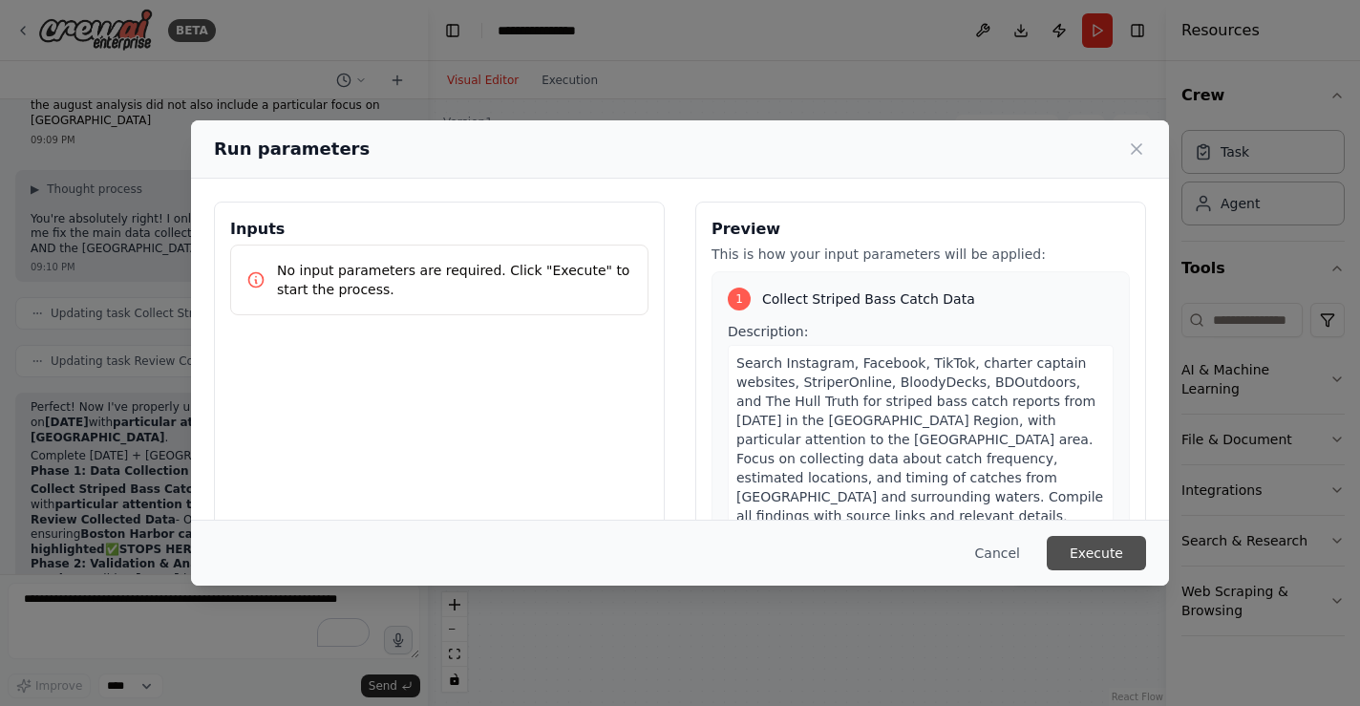
click at [1094, 561] on button "Execute" at bounding box center [1096, 553] width 99 height 34
